Goal: Transaction & Acquisition: Subscribe to service/newsletter

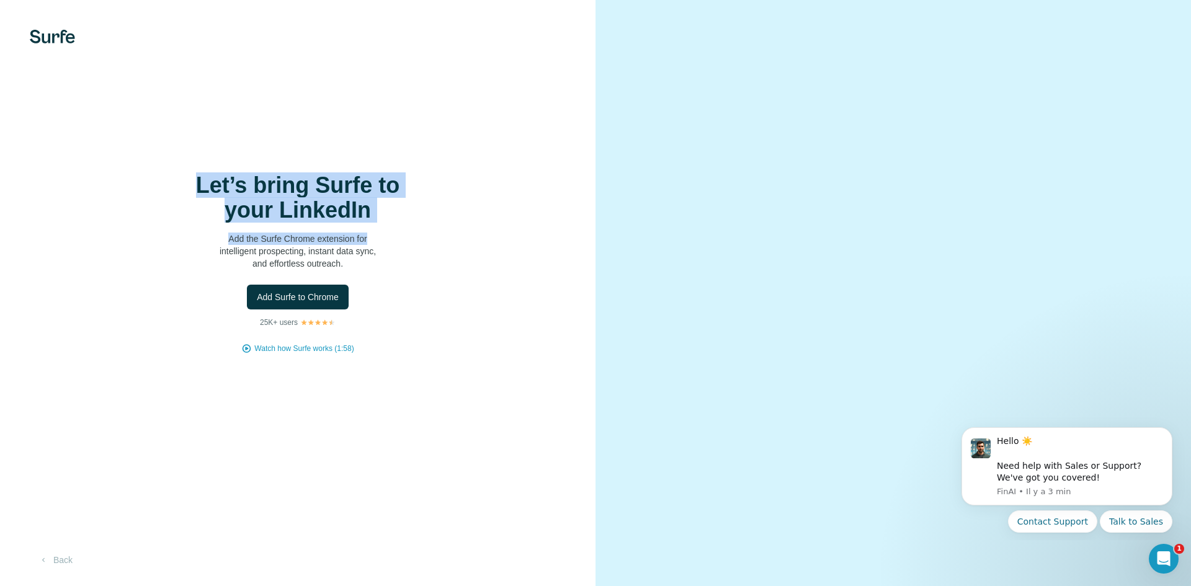
drag, startPoint x: 203, startPoint y: 169, endPoint x: 406, endPoint y: 231, distance: 212.1
click at [406, 231] on div "Let’s bring Surfe to your LinkedIn Add the Surfe Chrome extension for intellige…" at bounding box center [297, 293] width 595 height 586
click at [298, 189] on h1 "Let’s bring Surfe to your LinkedIn" at bounding box center [298, 198] width 248 height 50
drag, startPoint x: 182, startPoint y: 175, endPoint x: 378, endPoint y: 215, distance: 199.5
click at [378, 215] on h1 "Let’s bring Surfe to your LinkedIn" at bounding box center [298, 198] width 248 height 50
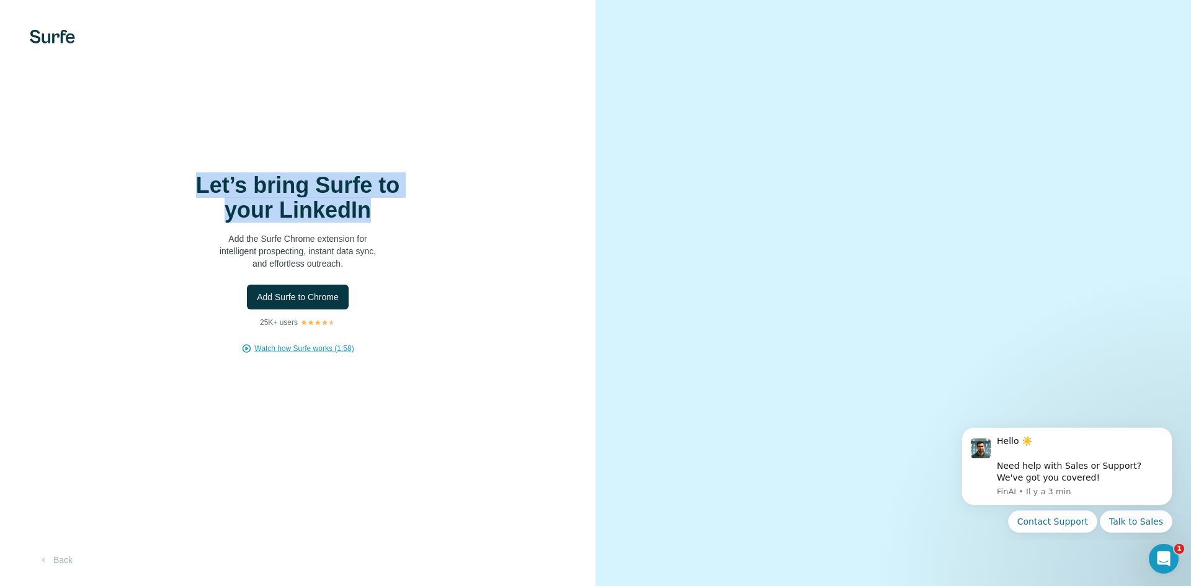
click at [298, 349] on span "Watch how Surfe works (1:58)" at bounding box center [303, 348] width 99 height 11
